Goal: Information Seeking & Learning: Learn about a topic

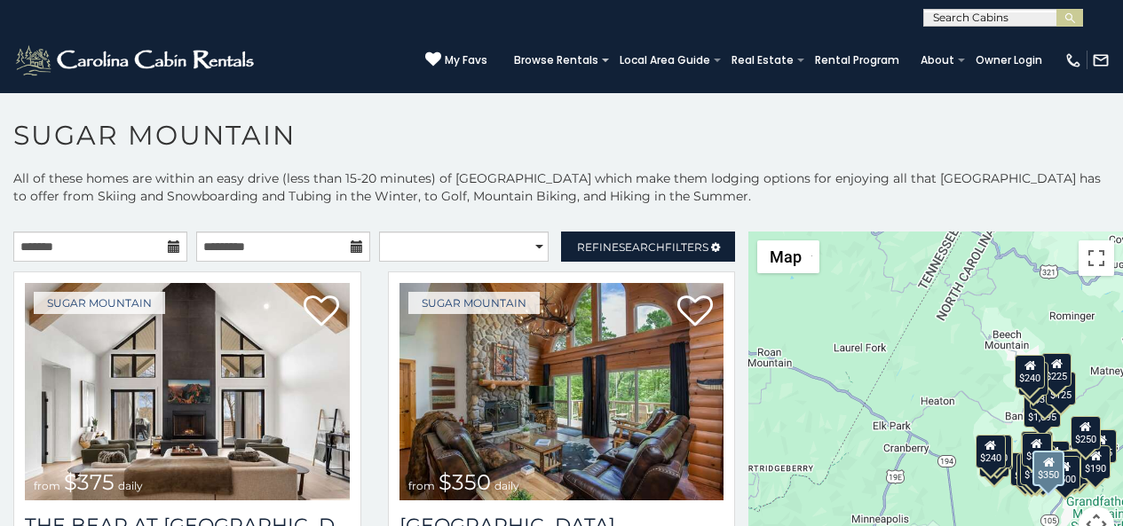
scroll to position [111, 0]
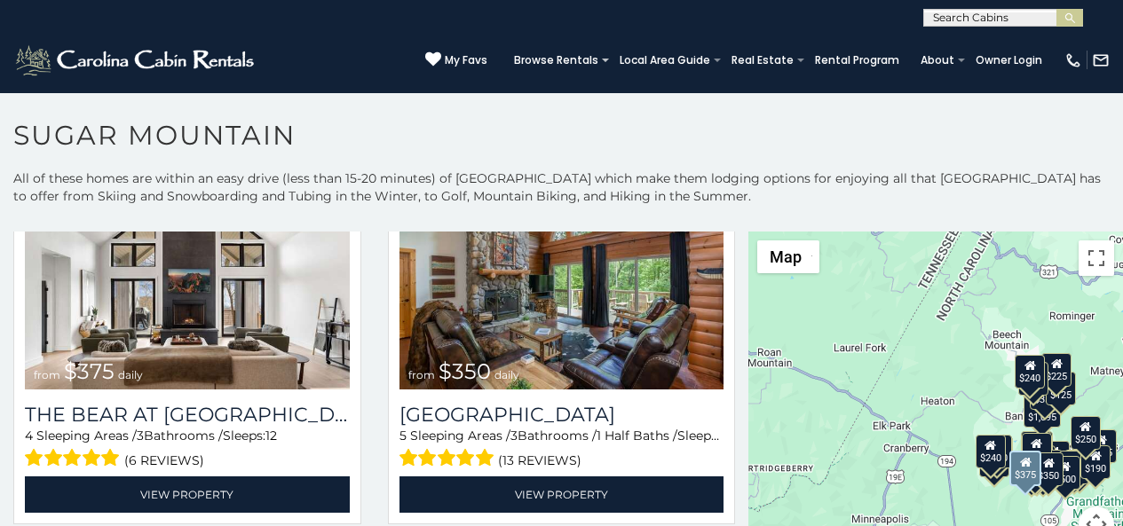
click at [58, 521] on div "Sugar Mountain from $375 daily The Bear At Sugar Mountain 4 Sleeping Areas / 3 …" at bounding box center [187, 348] width 375 height 375
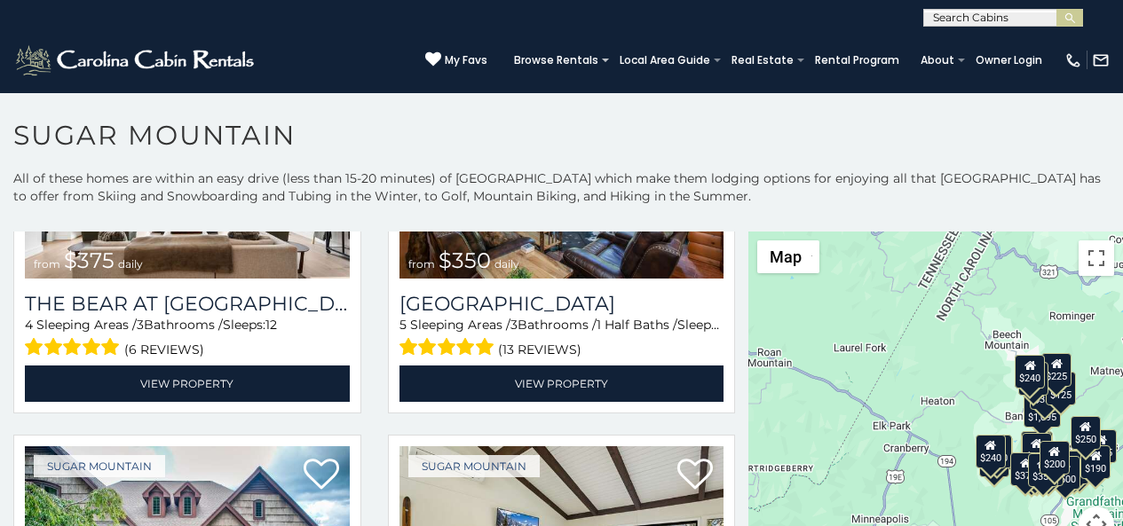
scroll to position [7, 0]
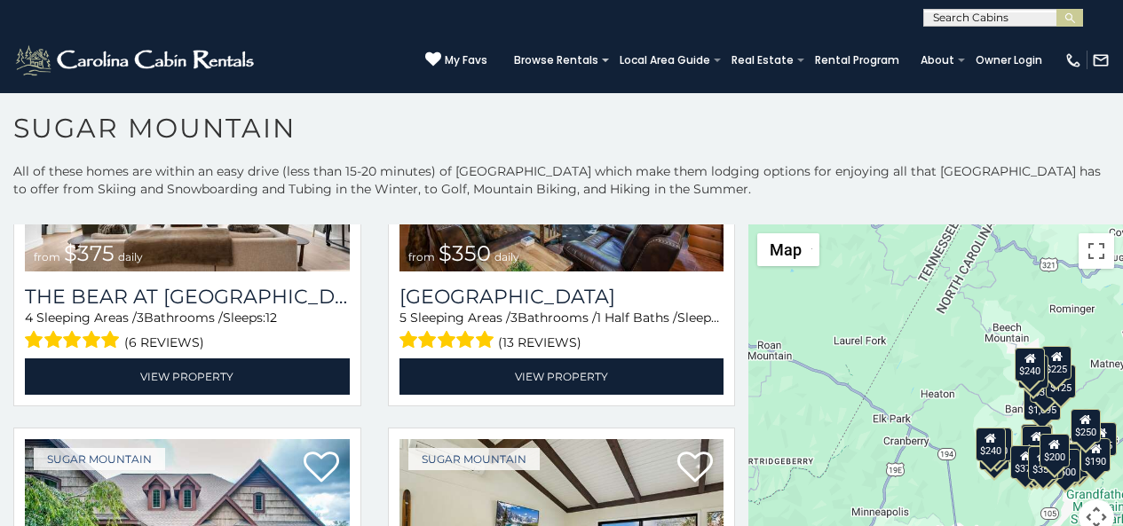
click at [388, 124] on h1 "Sugar Mountain" at bounding box center [561, 137] width 1123 height 51
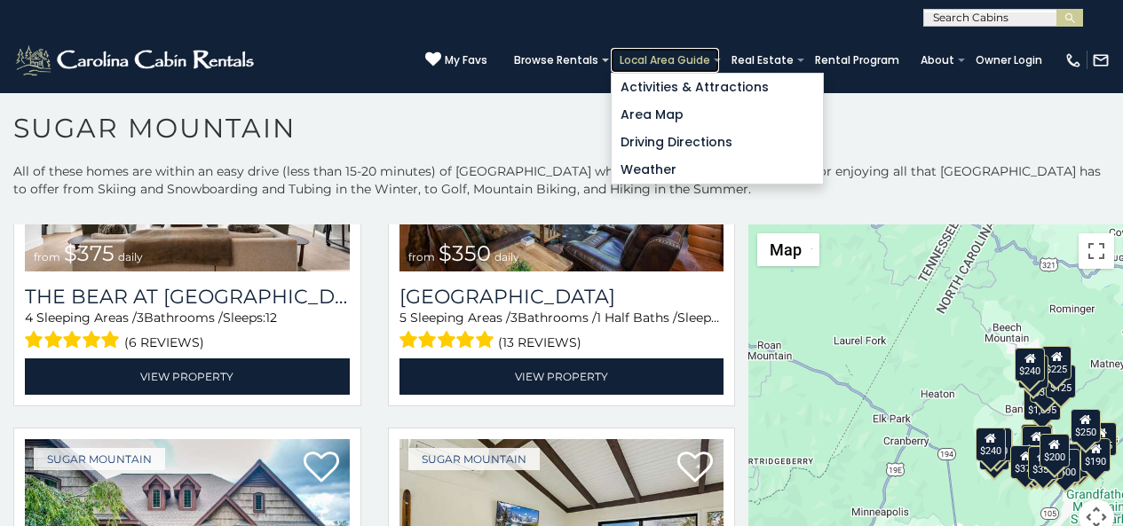
click at [685, 51] on link "Local Area Guide" at bounding box center [665, 60] width 108 height 25
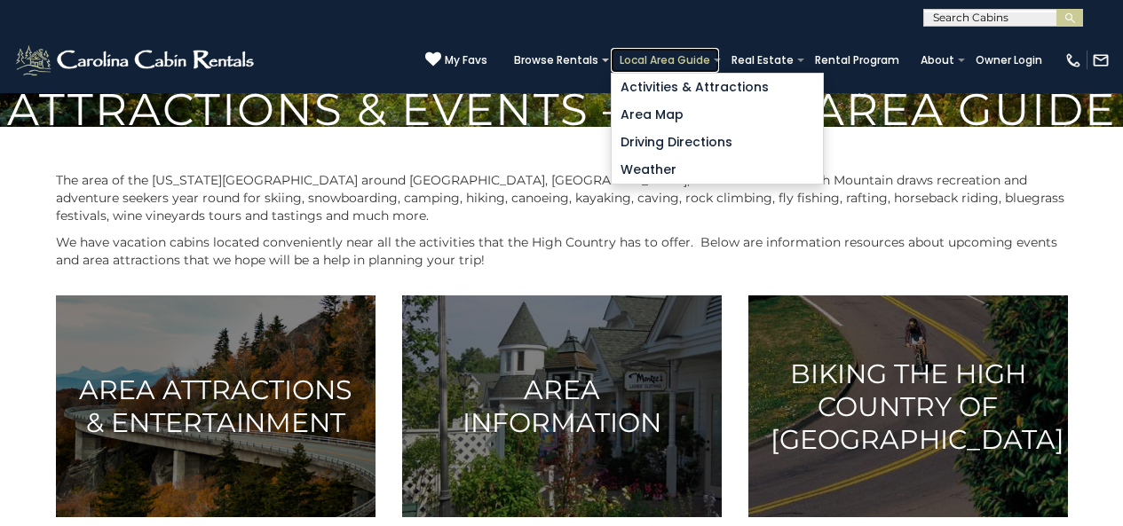
click at [684, 52] on link "Local Area Guide" at bounding box center [665, 60] width 108 height 25
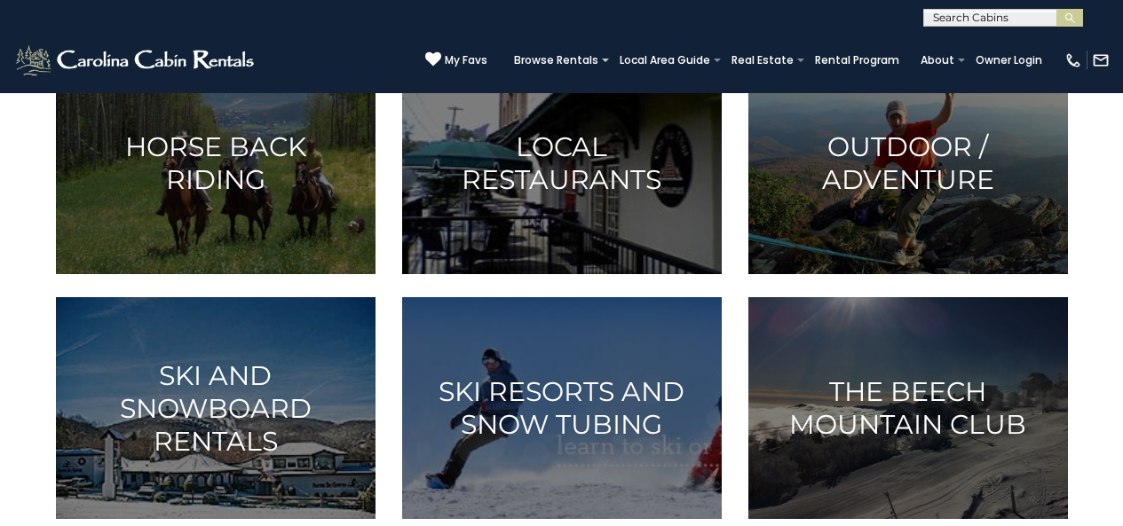
scroll to position [739, 0]
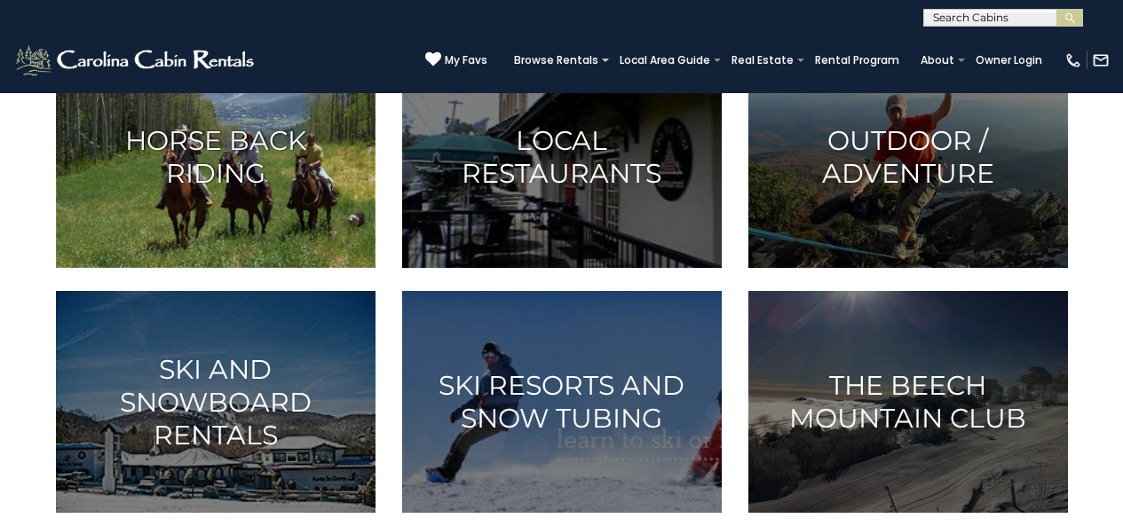
click at [138, 268] on img at bounding box center [216, 157] width 320 height 222
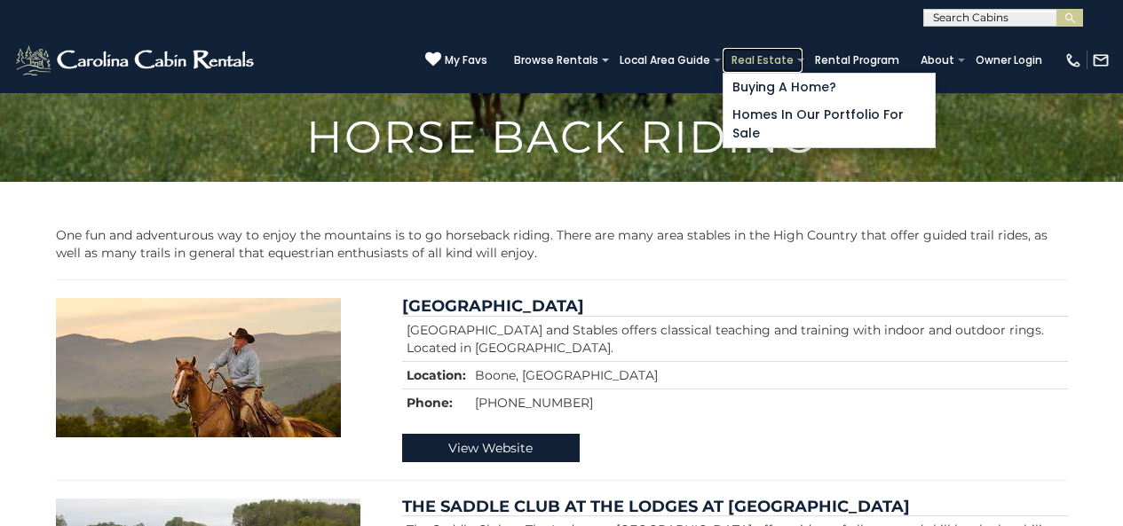
click at [785, 51] on link "Real Estate" at bounding box center [763, 60] width 80 height 25
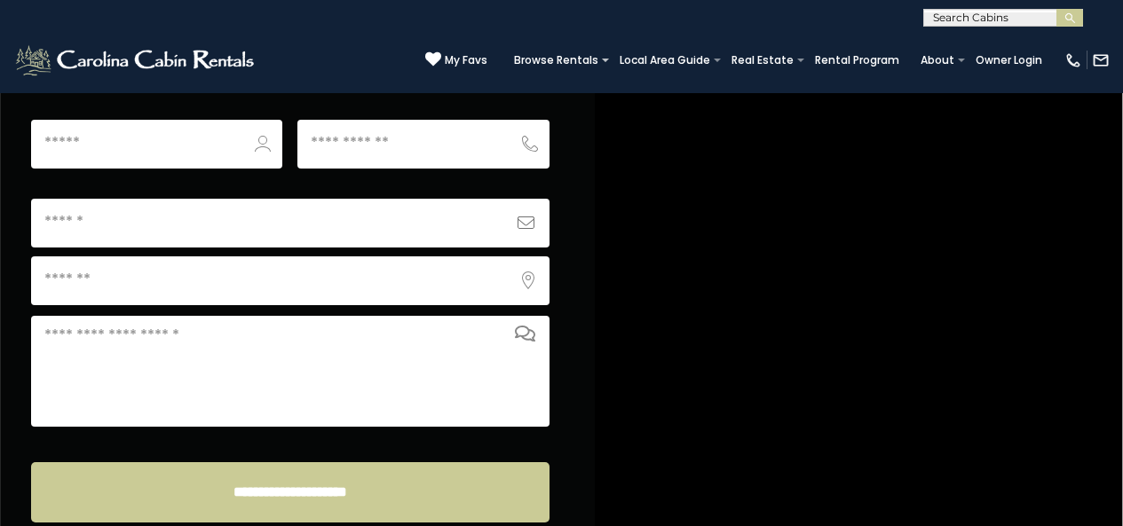
scroll to position [7035, 0]
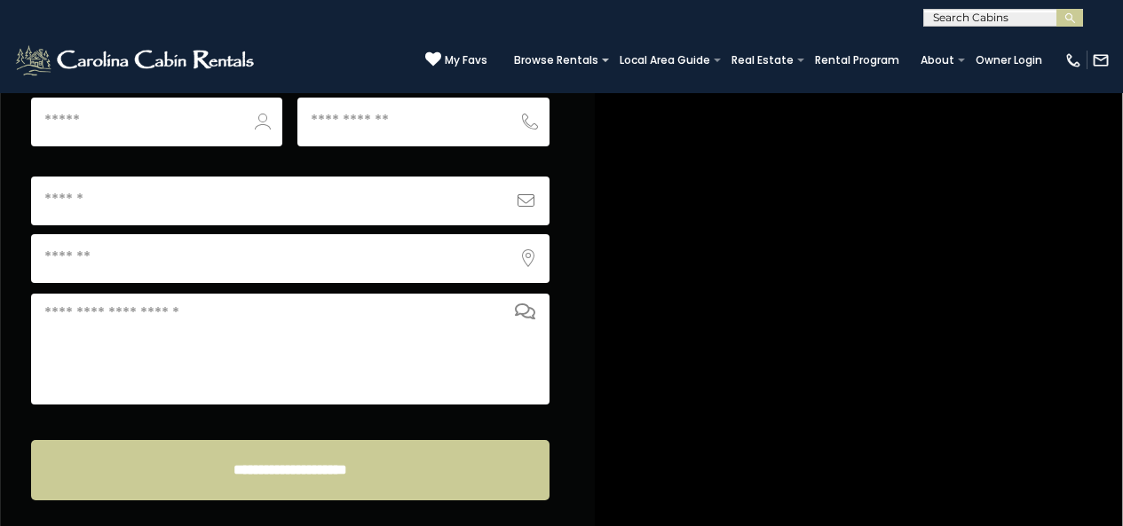
click at [84, 17] on div "**********" at bounding box center [561, 13] width 1123 height 27
